Goal: Information Seeking & Learning: Learn about a topic

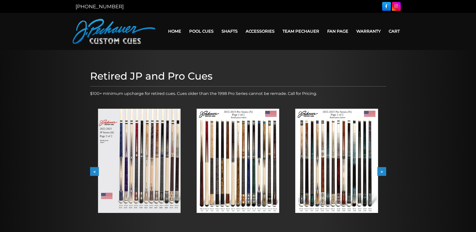
click at [384, 173] on button ">" at bounding box center [382, 171] width 9 height 9
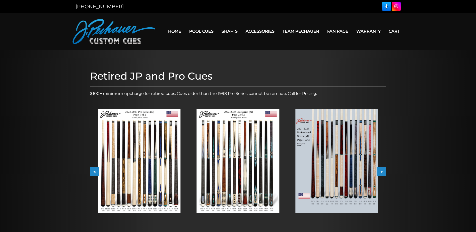
click at [91, 171] on button "<" at bounding box center [94, 171] width 9 height 9
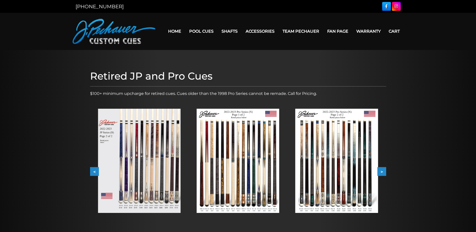
click at [93, 171] on button "<" at bounding box center [94, 171] width 9 height 9
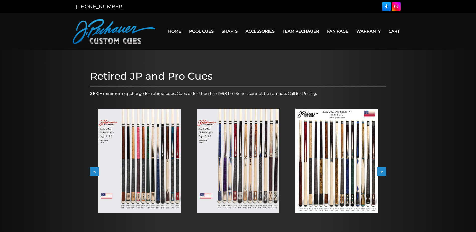
click at [362, 162] on img at bounding box center [336, 161] width 83 height 104
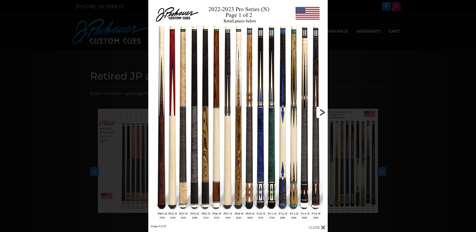
click at [321, 110] on link at bounding box center [287, 112] width 81 height 225
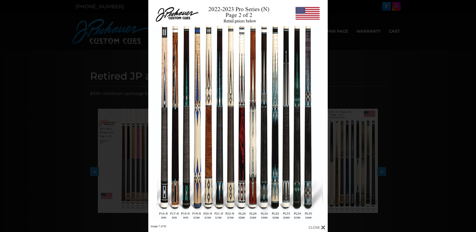
click at [53, 44] on div "Image 7 of 53" at bounding box center [238, 116] width 476 height 232
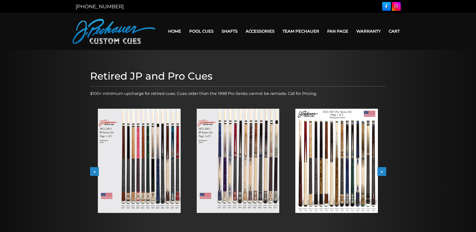
click at [384, 171] on button ">" at bounding box center [382, 171] width 9 height 9
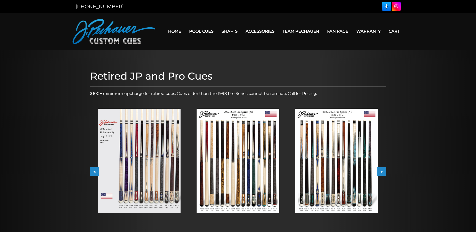
click at [223, 134] on img at bounding box center [238, 161] width 83 height 104
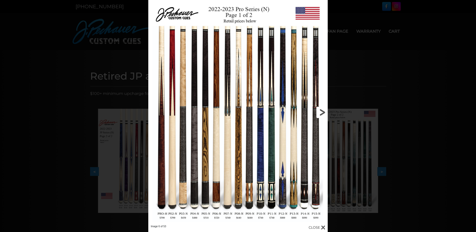
click at [320, 112] on link at bounding box center [287, 112] width 81 height 225
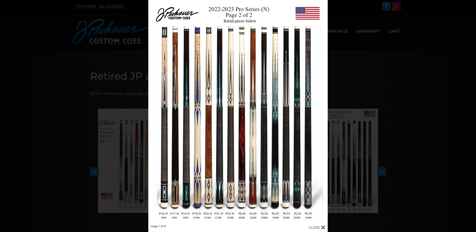
drag, startPoint x: 376, startPoint y: 89, endPoint x: 373, endPoint y: 88, distance: 3.1
click at [376, 89] on div "Image 7 of 53" at bounding box center [238, 116] width 476 height 232
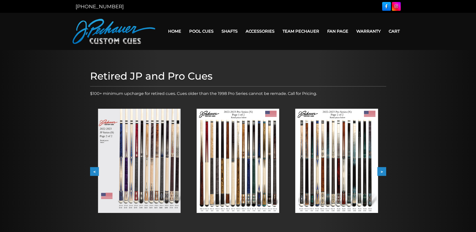
click at [382, 171] on button ">" at bounding box center [382, 171] width 9 height 9
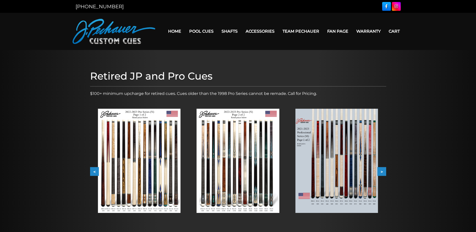
click at [143, 143] on img at bounding box center [139, 161] width 83 height 104
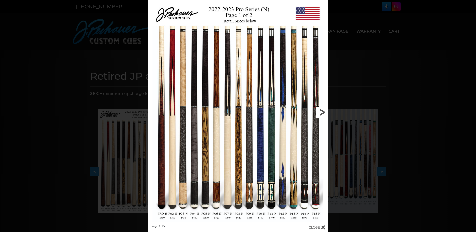
click at [321, 117] on link at bounding box center [287, 112] width 81 height 225
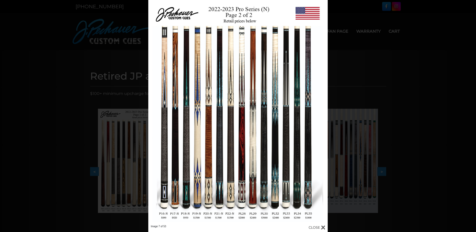
click at [69, 114] on div "Image 7 of 53" at bounding box center [238, 116] width 476 height 232
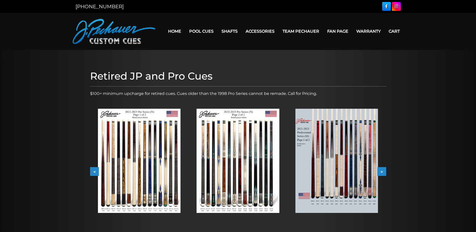
click at [382, 169] on button ">" at bounding box center [382, 171] width 9 height 9
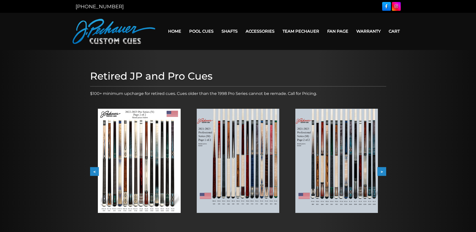
click at [94, 170] on button "<" at bounding box center [94, 171] width 9 height 9
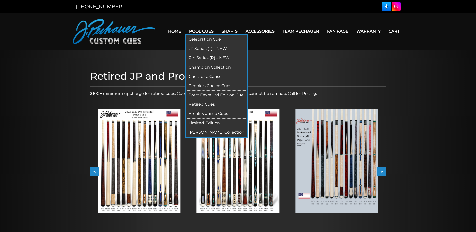
click at [204, 58] on link "Pro Series (R) – NEW" at bounding box center [217, 57] width 62 height 9
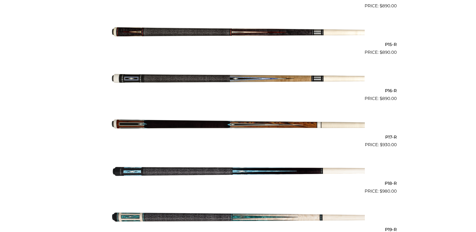
scroll to position [799, 0]
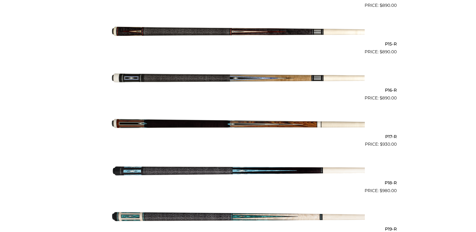
click at [211, 128] on img at bounding box center [238, 124] width 254 height 42
click at [253, 75] on img at bounding box center [238, 78] width 254 height 42
click at [281, 36] on img at bounding box center [238, 32] width 254 height 42
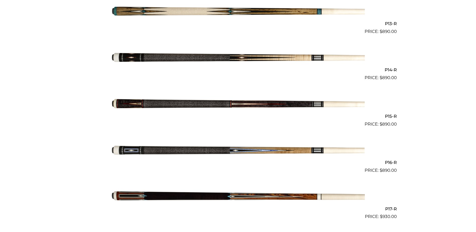
scroll to position [724, 0]
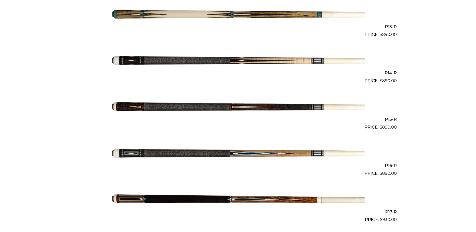
click at [280, 21] on img at bounding box center [238, 15] width 254 height 42
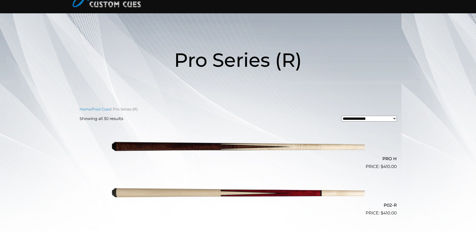
scroll to position [0, 0]
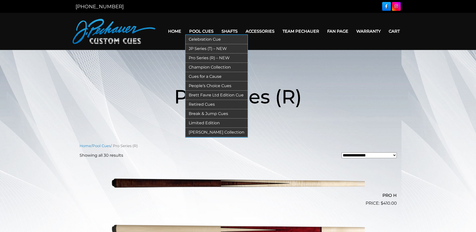
click at [198, 105] on link "Retired Cues" at bounding box center [217, 104] width 62 height 9
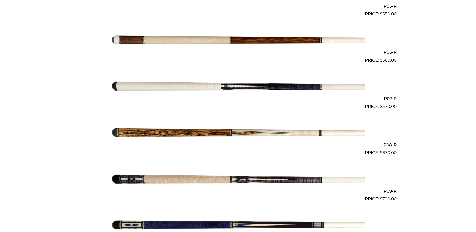
scroll to position [376, 0]
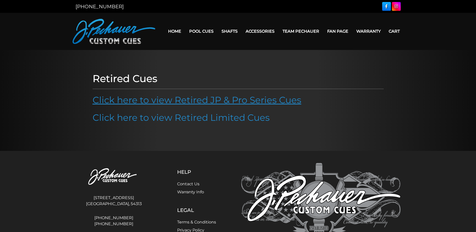
click at [198, 99] on link "Click here to view Retired JP & Pro Series Cues" at bounding box center [197, 99] width 209 height 11
click at [147, 97] on link "Click here to view Retired JP & Pro Series Cues" at bounding box center [197, 99] width 209 height 11
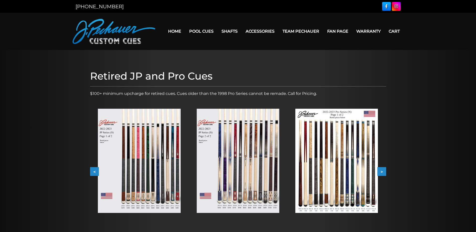
click at [336, 163] on img at bounding box center [336, 161] width 83 height 104
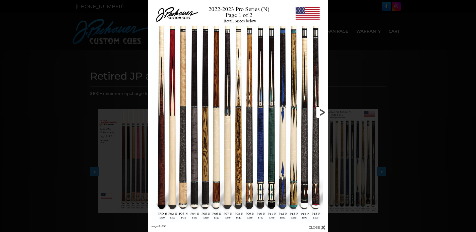
click at [324, 108] on link at bounding box center [287, 112] width 81 height 225
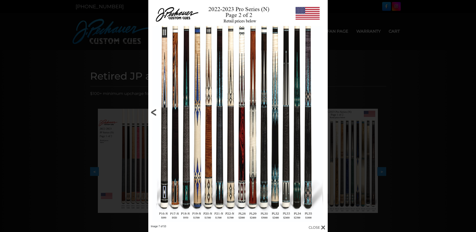
click at [158, 113] on link at bounding box center [188, 112] width 81 height 225
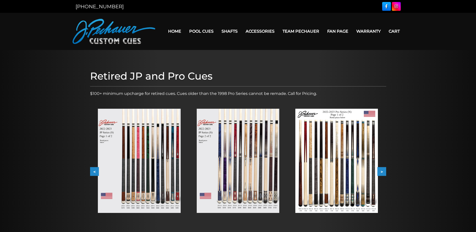
click at [356, 169] on img at bounding box center [336, 161] width 83 height 104
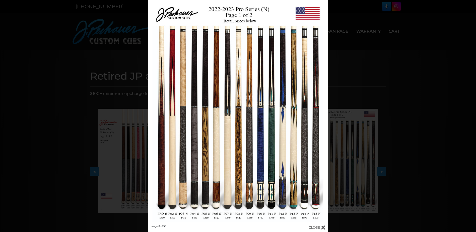
click at [57, 33] on div "Image 6 of 53" at bounding box center [238, 116] width 476 height 232
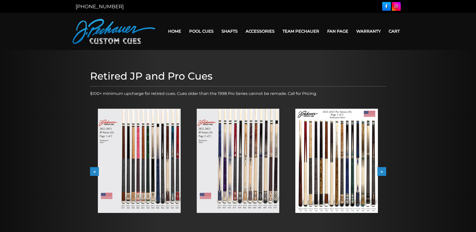
click at [347, 166] on img at bounding box center [336, 161] width 83 height 104
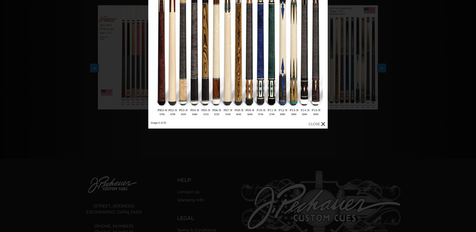
scroll to position [111, 0]
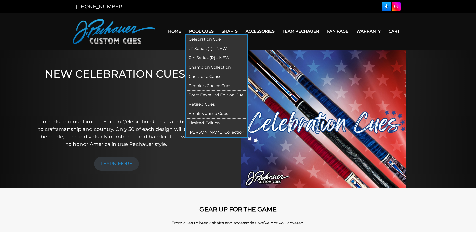
click at [212, 58] on link "Pro Series (R) – NEW" at bounding box center [217, 57] width 62 height 9
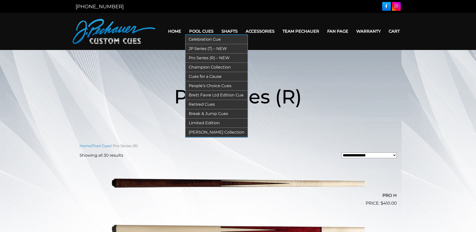
click at [209, 105] on link "Retired Cues" at bounding box center [217, 104] width 62 height 9
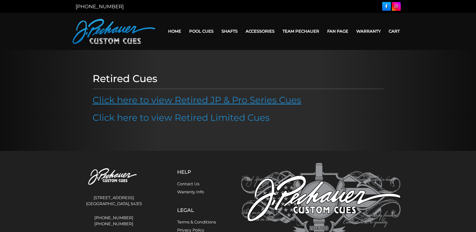
click at [173, 101] on link "Click here to view Retired JP & Pro Series Cues" at bounding box center [197, 99] width 209 height 11
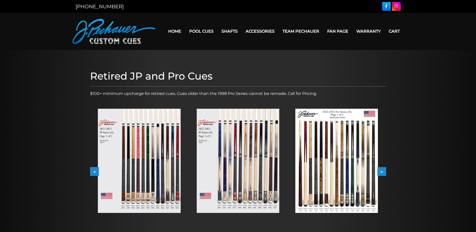
click at [140, 182] on img at bounding box center [139, 161] width 83 height 104
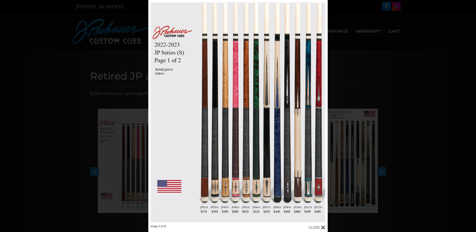
click at [382, 89] on div "Image 4 of 53" at bounding box center [238, 116] width 476 height 232
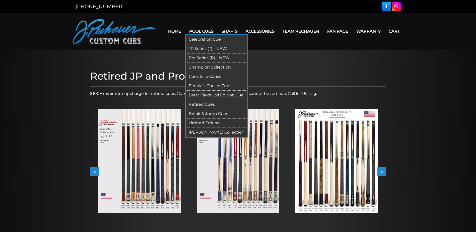
click at [201, 55] on link "Pro Series (R) – NEW" at bounding box center [217, 57] width 62 height 9
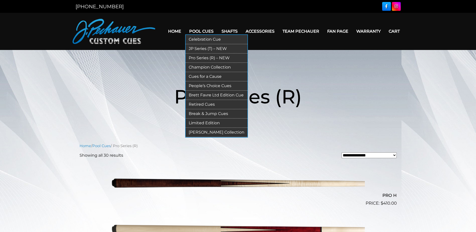
click at [205, 105] on link "Retired Cues" at bounding box center [217, 104] width 62 height 9
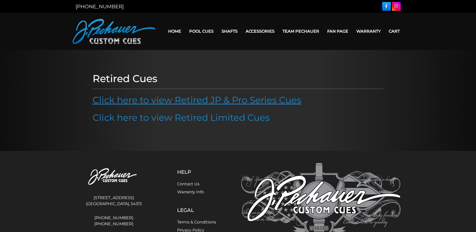
click at [181, 100] on link "Click here to view Retired JP & Pro Series Cues" at bounding box center [197, 99] width 209 height 11
